Goal: Task Accomplishment & Management: Manage account settings

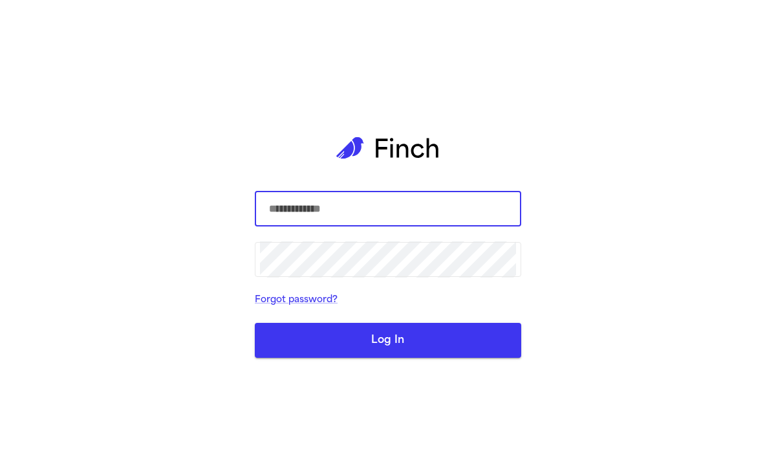
click at [347, 219] on input "text" at bounding box center [388, 209] width 256 height 36
type input "**********"
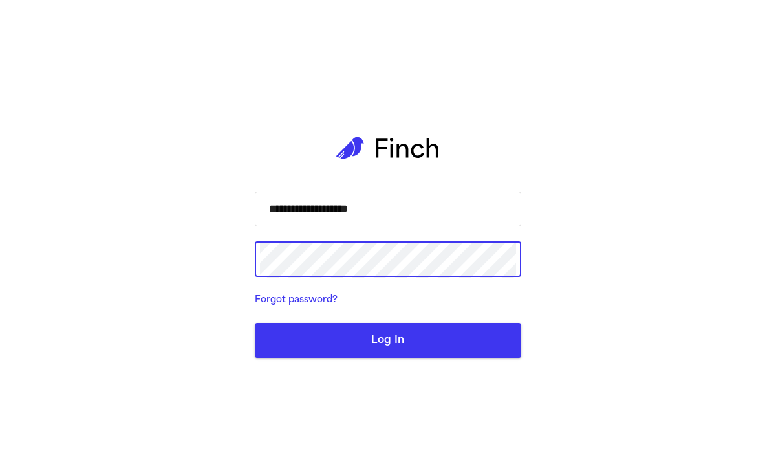
click at [255, 323] on button "Log In" at bounding box center [388, 340] width 266 height 35
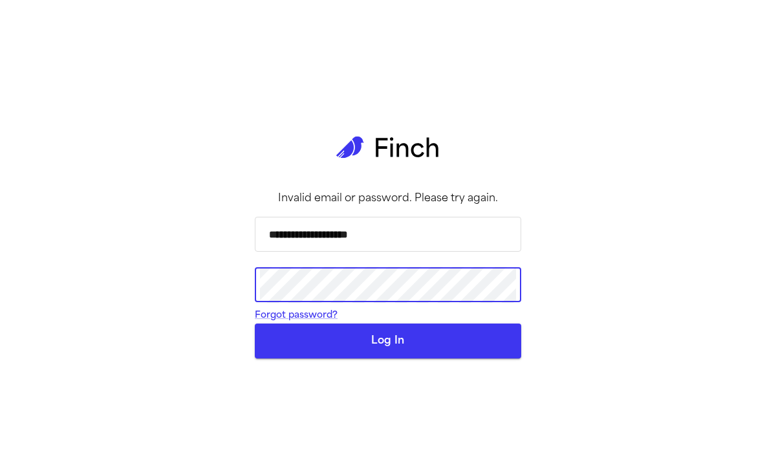
click at [255, 323] on button "Log In" at bounding box center [388, 340] width 266 height 35
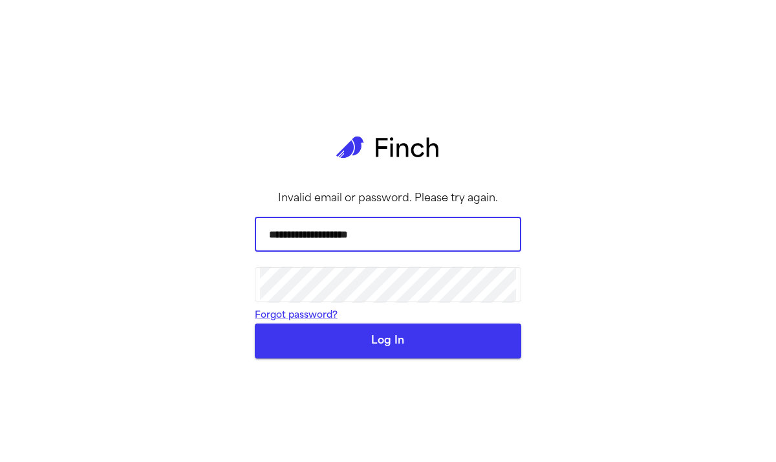
click at [384, 243] on input "**********" at bounding box center [388, 234] width 256 height 36
drag, startPoint x: 402, startPoint y: 250, endPoint x: 120, endPoint y: 251, distance: 282.7
click at [120, 251] on div "**********" at bounding box center [388, 231] width 776 height 462
drag, startPoint x: 431, startPoint y: 243, endPoint x: 152, endPoint y: 243, distance: 279.4
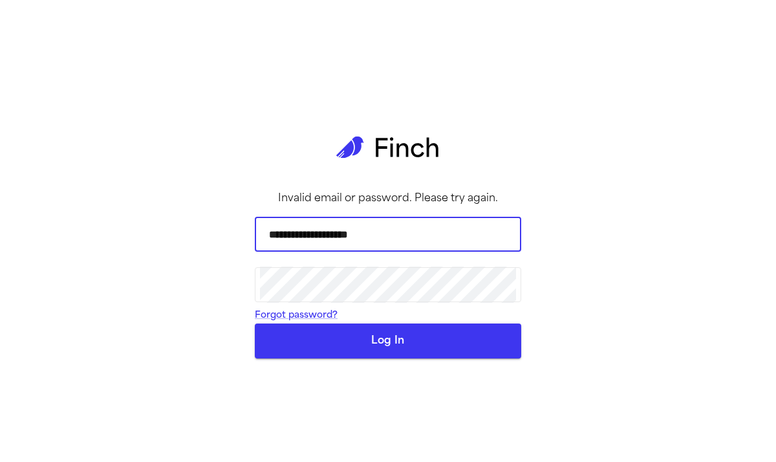
click at [152, 243] on div "**********" at bounding box center [388, 231] width 776 height 462
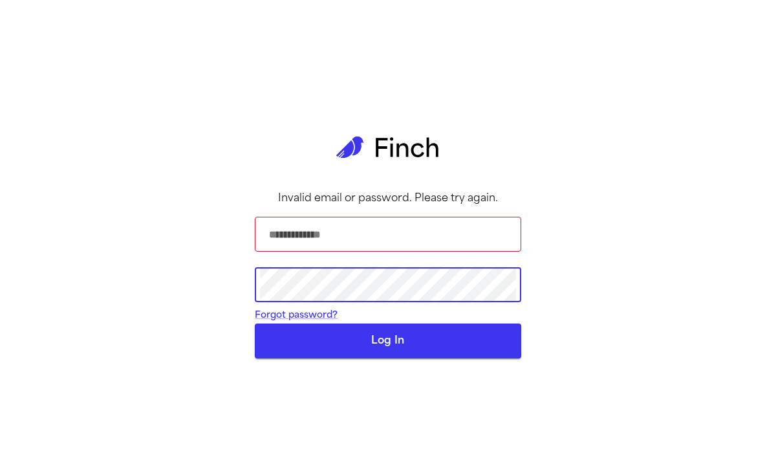
click at [131, 305] on div "Invalid email or password. Please try again. ​ ​ Forgot password? Log In" at bounding box center [388, 231] width 776 height 462
click at [363, 171] on div "Invalid email or password. Please try again. ​ ​ Forgot password? Log In" at bounding box center [388, 231] width 266 height 462
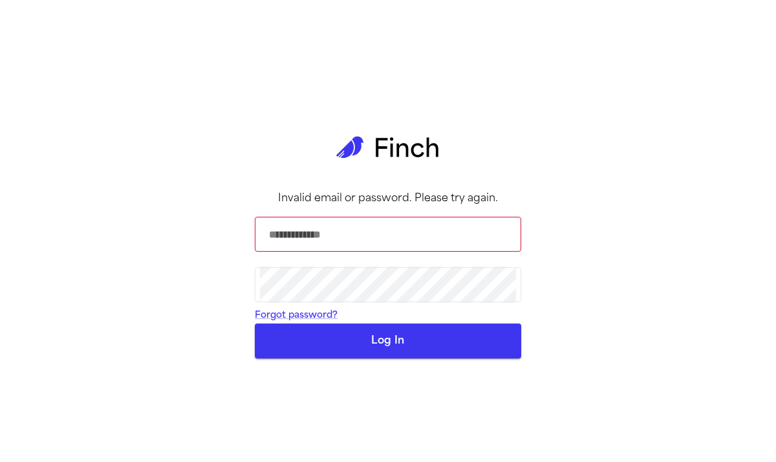
click at [296, 191] on p "Invalid email or password. Please try again." at bounding box center [388, 199] width 220 height 16
type input "**********"
click at [380, 358] on button "Log In" at bounding box center [388, 340] width 266 height 35
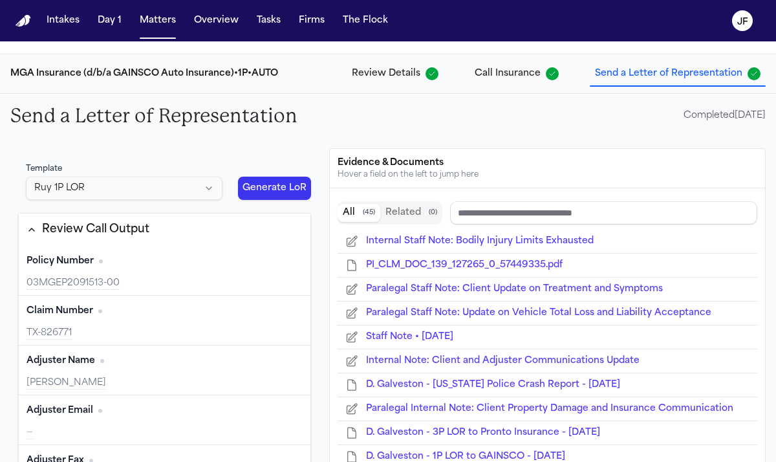
scroll to position [112, 0]
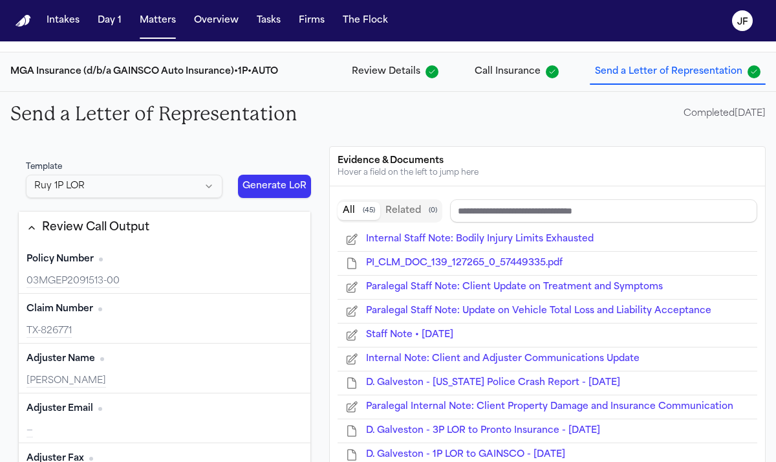
click at [293, 187] on button "Generate LoR" at bounding box center [274, 186] width 73 height 23
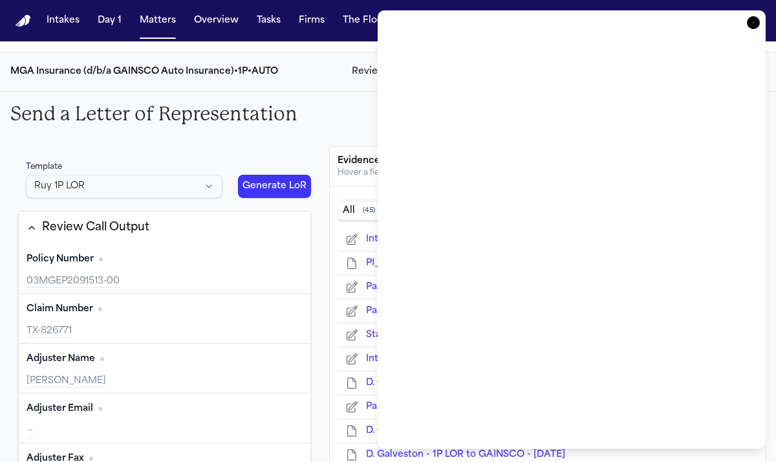
click at [757, 25] on icon "button" at bounding box center [753, 22] width 13 height 13
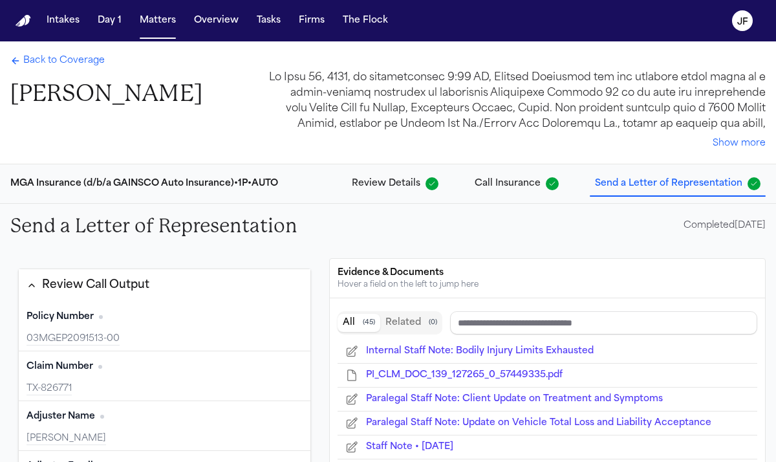
scroll to position [0, 0]
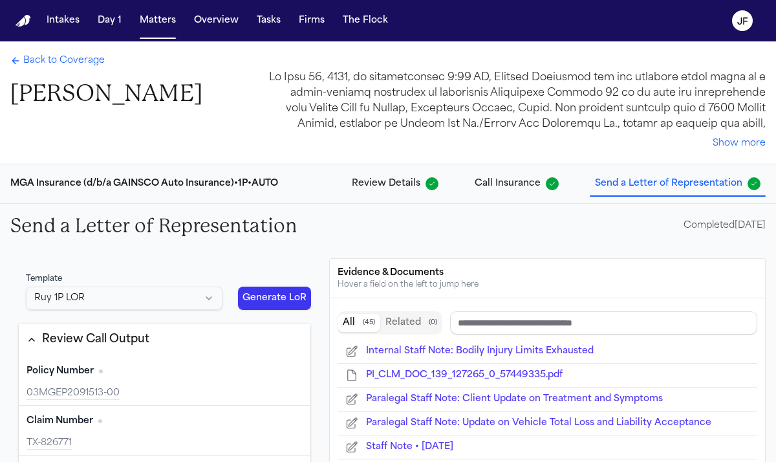
click at [60, 61] on span "Back to Coverage" at bounding box center [63, 60] width 81 height 13
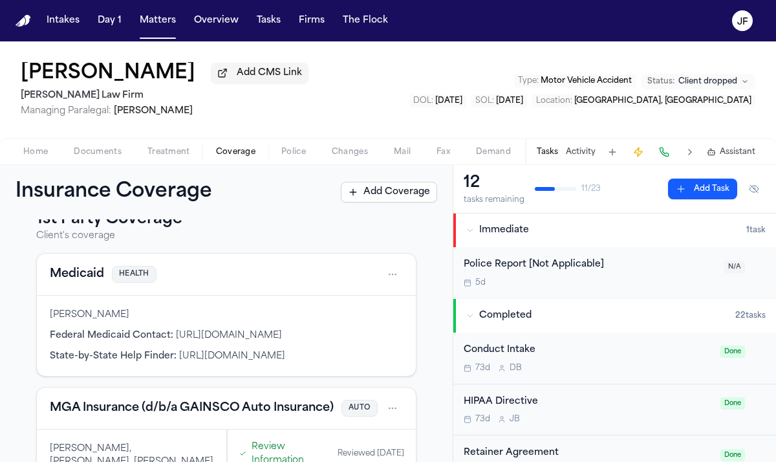
scroll to position [164, 0]
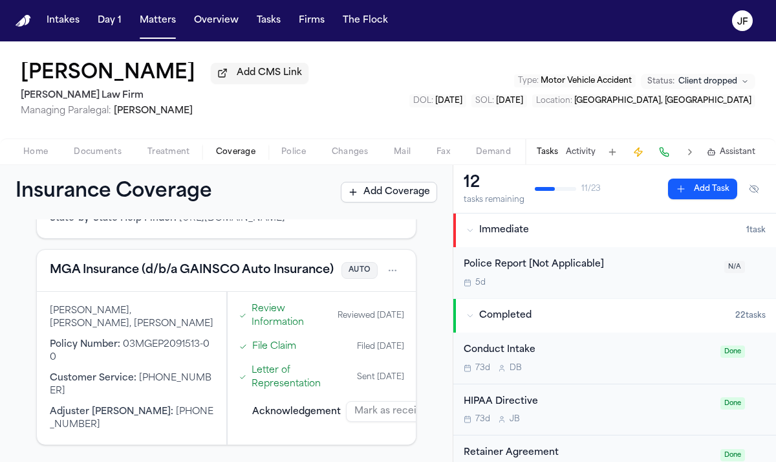
click at [216, 279] on button "MGA Insurance (d/b/a GAINSCO Auto Insurance)" at bounding box center [192, 270] width 284 height 18
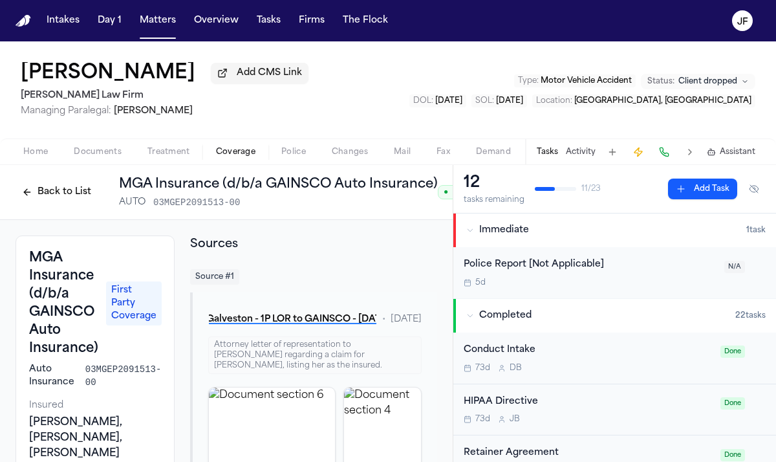
click at [76, 202] on button "Back to List" at bounding box center [57, 192] width 82 height 21
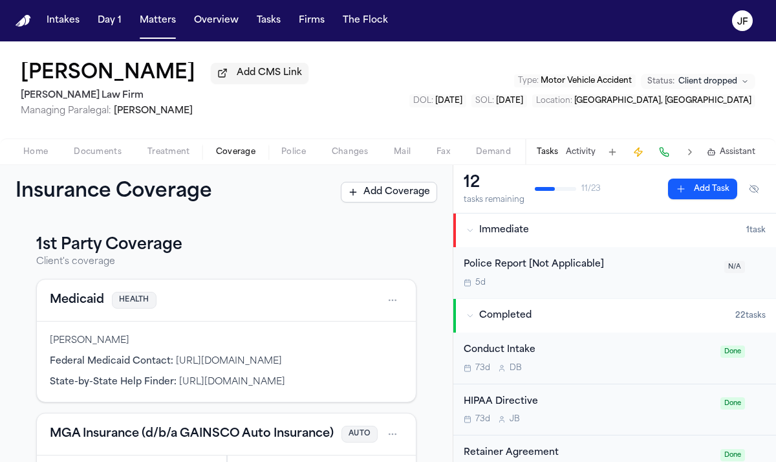
click at [76, 195] on h1 "Insurance Coverage" at bounding box center [128, 191] width 225 height 23
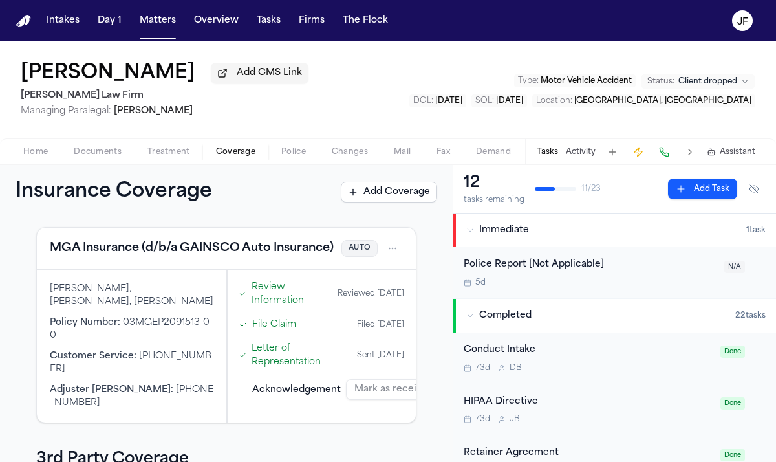
scroll to position [185, 0]
click at [272, 308] on link "Review Information" at bounding box center [292, 294] width 81 height 27
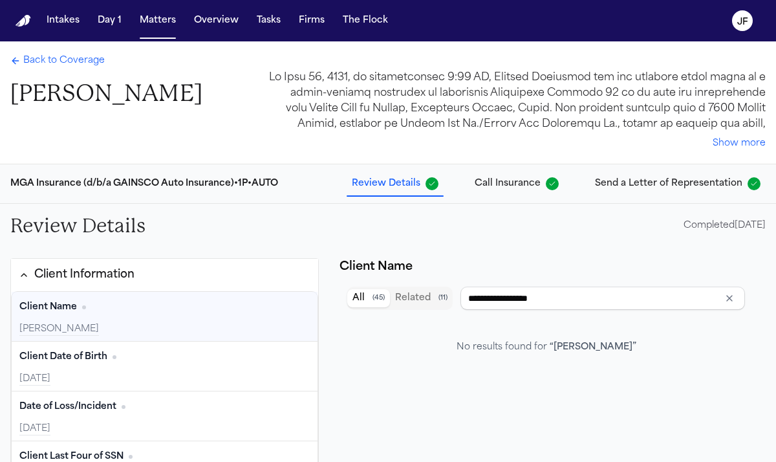
click at [61, 67] on span "Back to Coverage" at bounding box center [63, 60] width 81 height 13
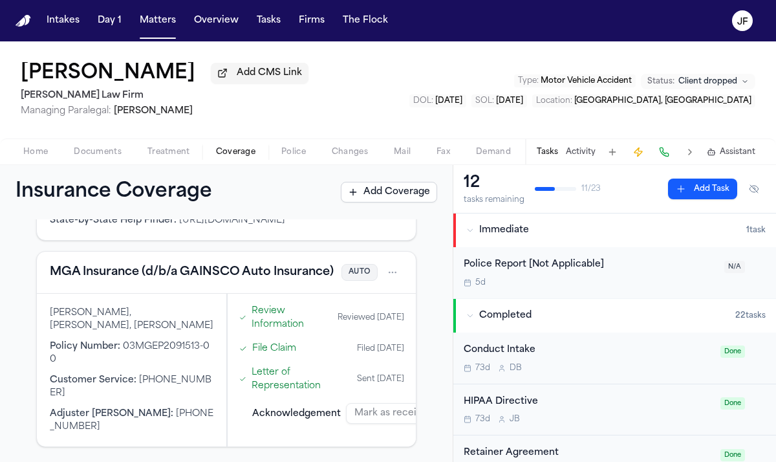
scroll to position [175, 0]
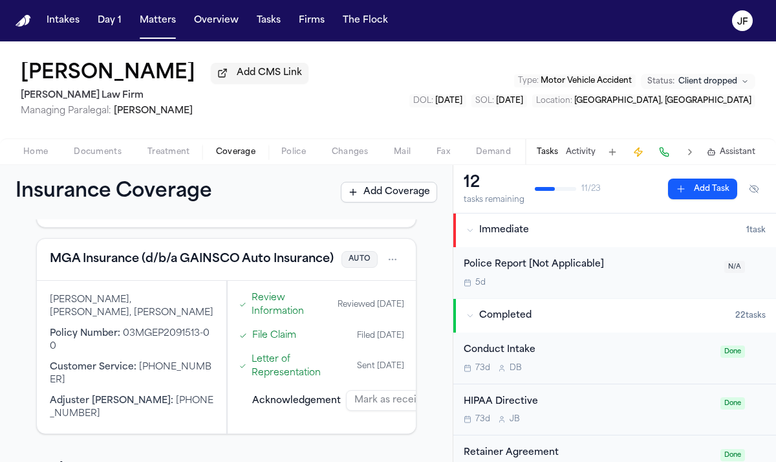
click at [266, 318] on link "Review Information" at bounding box center [292, 304] width 81 height 27
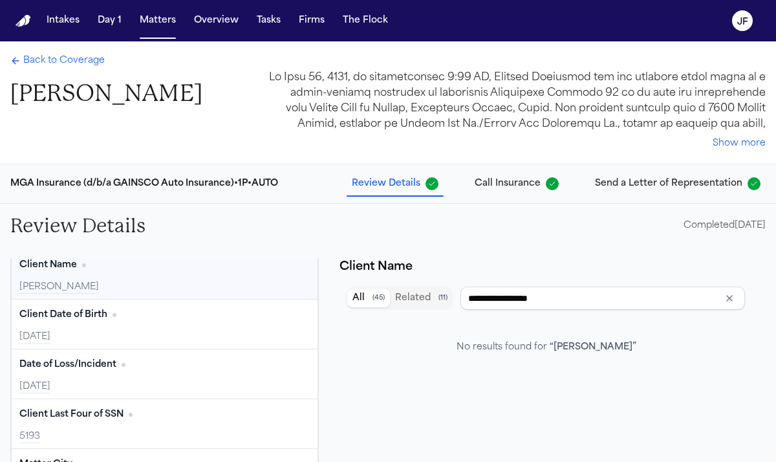
scroll to position [61, 0]
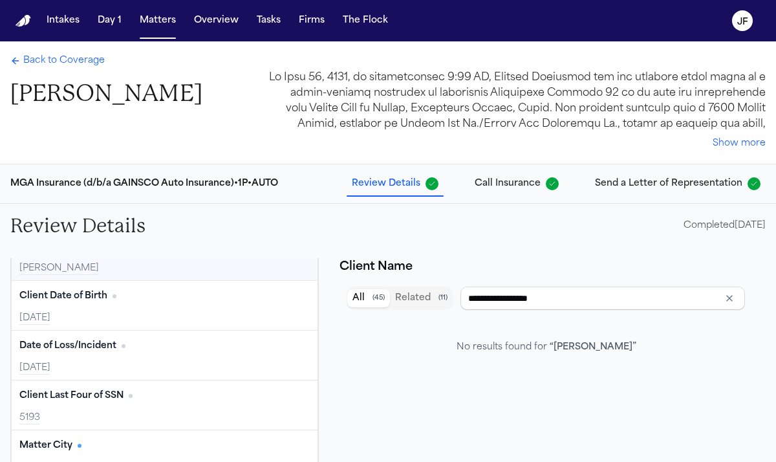
type input "**********"
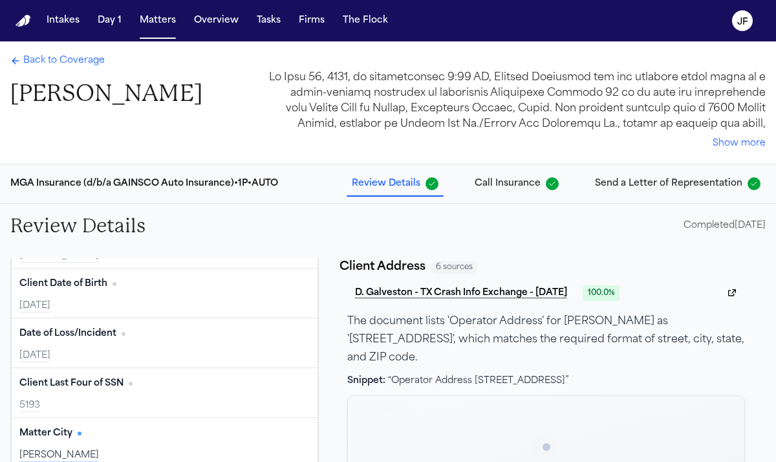
scroll to position [0, 0]
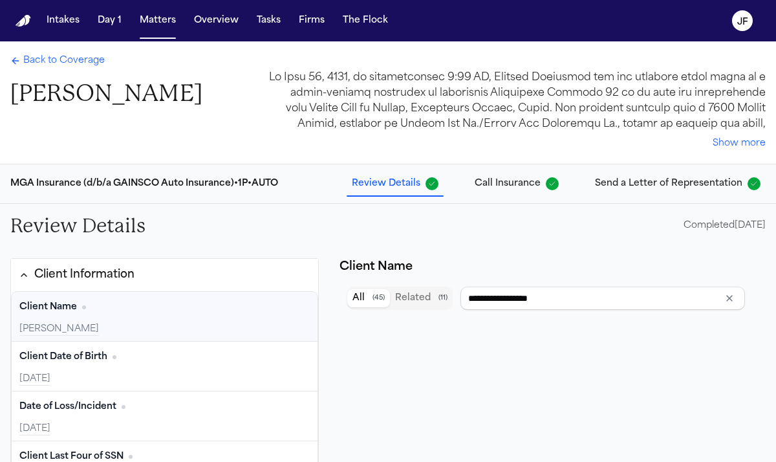
click at [96, 63] on span "Back to Coverage" at bounding box center [63, 60] width 81 height 13
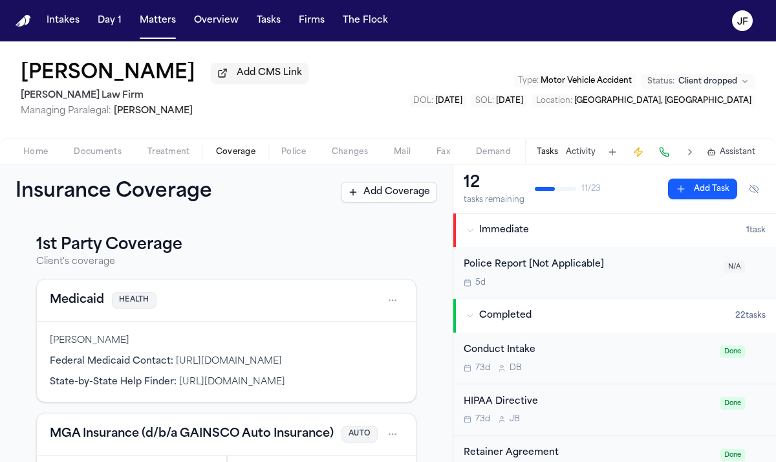
click at [30, 152] on span "Home" at bounding box center [35, 152] width 25 height 10
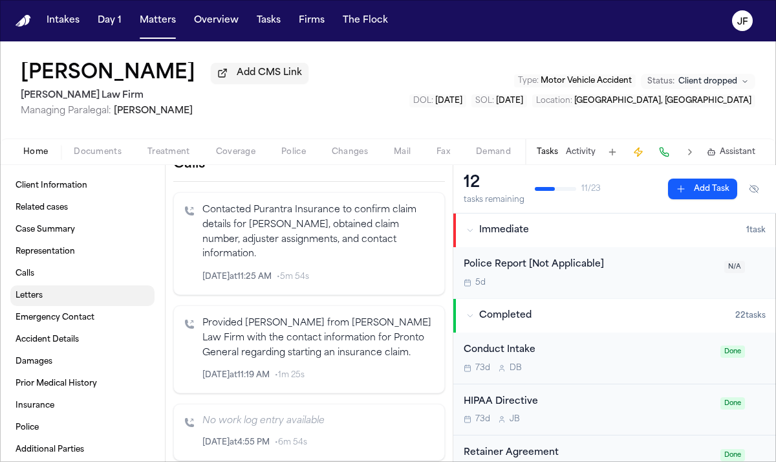
click at [47, 301] on link "Letters" at bounding box center [82, 295] width 144 height 21
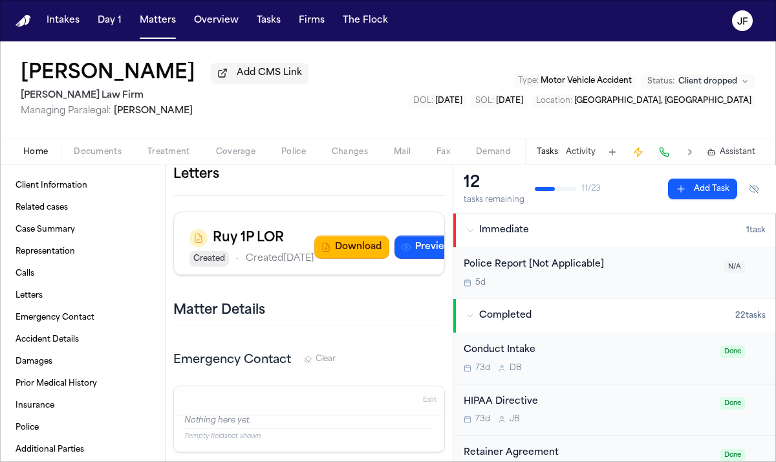
scroll to position [841, 0]
click at [415, 258] on button "Preview" at bounding box center [428, 246] width 66 height 23
click at [466, 258] on button "Delete" at bounding box center [496, 246] width 60 height 23
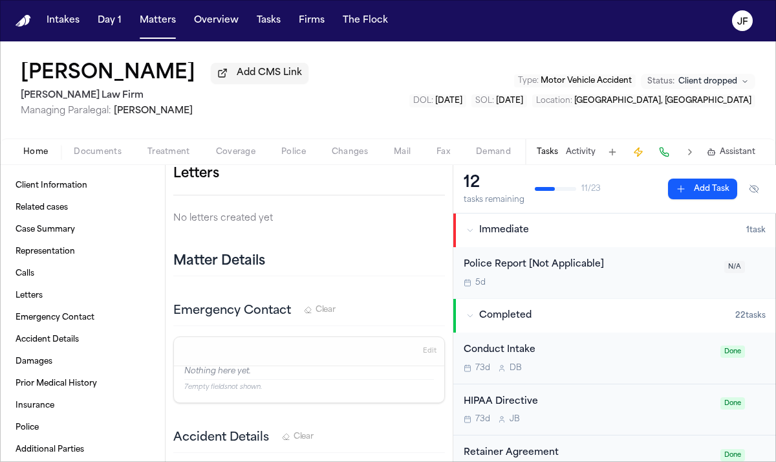
click at [445, 174] on icon "button" at bounding box center [445, 174] width 0 height 0
click at [354, 461] on div at bounding box center [388, 462] width 776 height 0
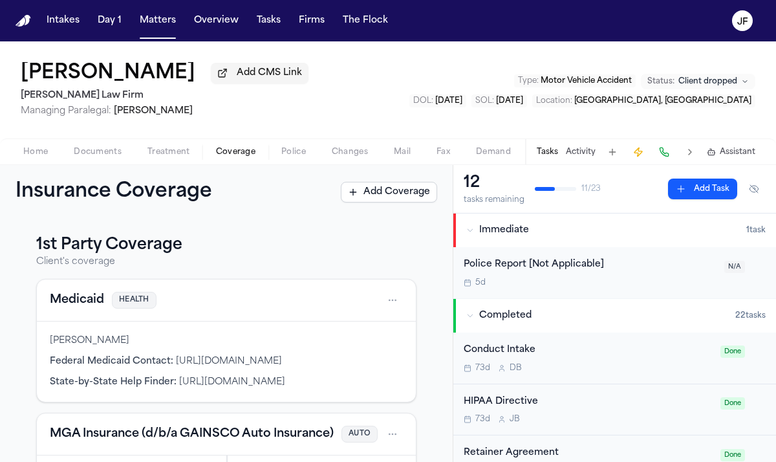
click at [225, 160] on span "button" at bounding box center [235, 158] width 55 height 1
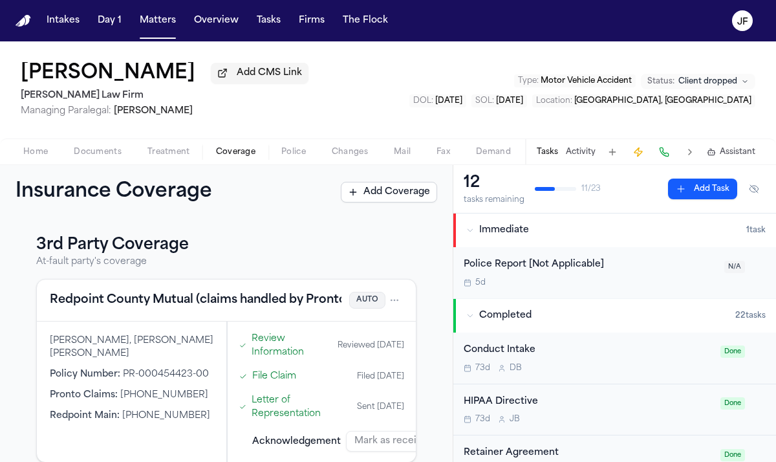
scroll to position [419, 0]
